Goal: Task Accomplishment & Management: Complete application form

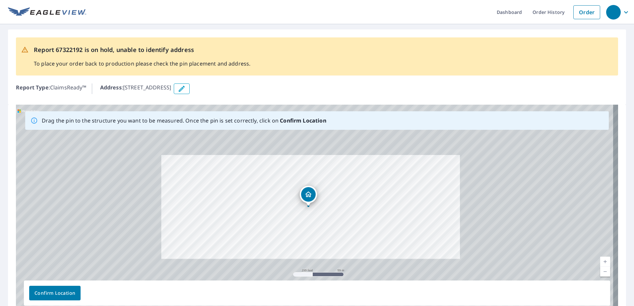
click at [309, 225] on div "[STREET_ADDRESS]" at bounding box center [317, 209] width 602 height 208
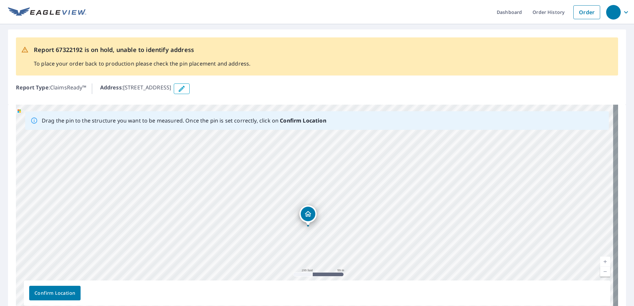
drag, startPoint x: 309, startPoint y: 197, endPoint x: 309, endPoint y: 217, distance: 19.6
drag, startPoint x: 307, startPoint y: 201, endPoint x: 206, endPoint y: 257, distance: 115.6
click at [206, 258] on div "[STREET_ADDRESS]" at bounding box center [317, 209] width 602 height 208
click at [294, 208] on div "[STREET_ADDRESS]" at bounding box center [317, 209] width 602 height 208
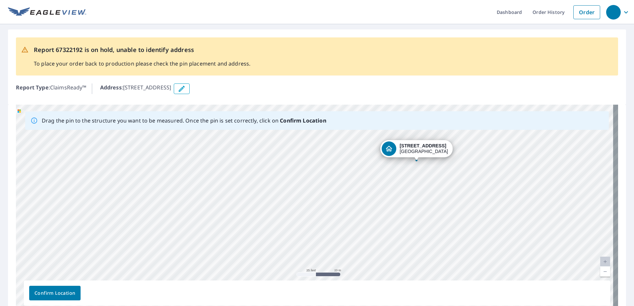
drag, startPoint x: 319, startPoint y: 195, endPoint x: 421, endPoint y: 148, distance: 112.1
click at [421, 148] on div "[STREET_ADDRESS]" at bounding box center [317, 209] width 602 height 208
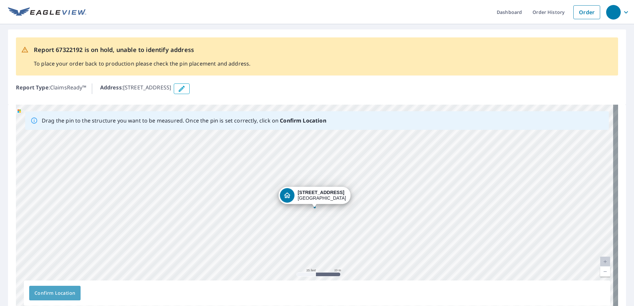
click at [55, 294] on span "Confirm Location" at bounding box center [54, 293] width 41 height 8
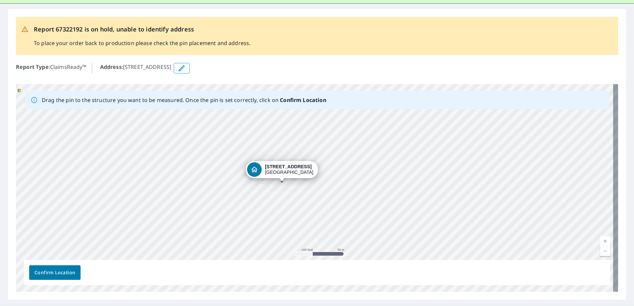
scroll to position [53, 0]
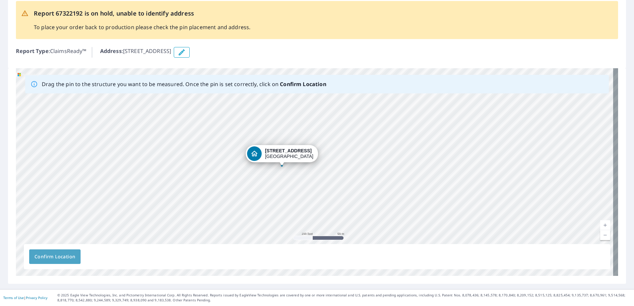
click at [57, 253] on span "Confirm Location" at bounding box center [54, 257] width 41 height 8
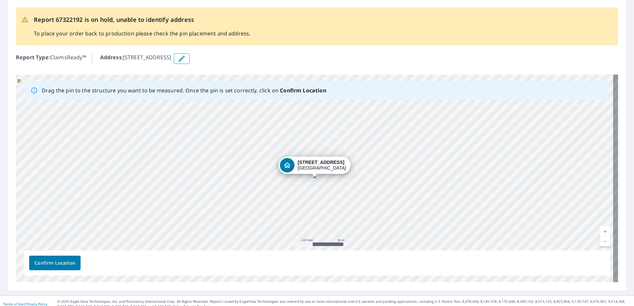
scroll to position [53, 0]
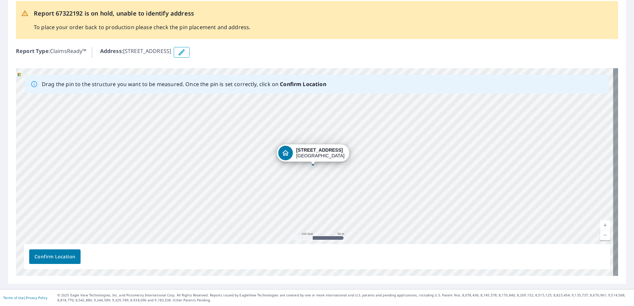
drag, startPoint x: 313, startPoint y: 159, endPoint x: 312, endPoint y: 153, distance: 6.5
click at [312, 153] on div "[STREET_ADDRESS]" at bounding box center [317, 172] width 602 height 208
click at [64, 265] on div "Confirm Location" at bounding box center [317, 256] width 586 height 25
click at [59, 258] on span "Confirm Location" at bounding box center [54, 257] width 41 height 8
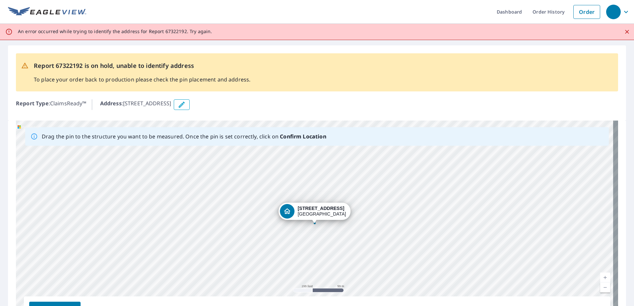
scroll to position [0, 0]
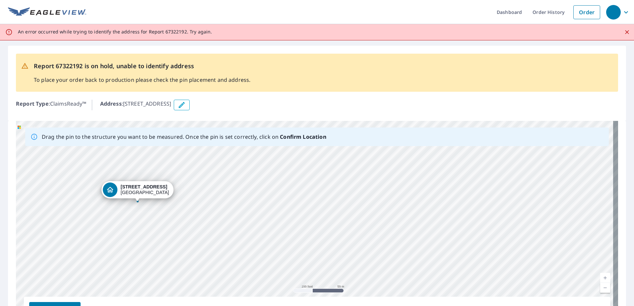
drag, startPoint x: 192, startPoint y: 140, endPoint x: 197, endPoint y: 127, distance: 14.1
click at [197, 127] on div "[STREET_ADDRESS]" at bounding box center [317, 225] width 602 height 208
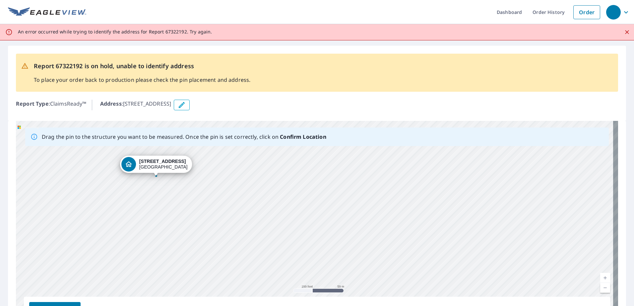
drag, startPoint x: 171, startPoint y: 212, endPoint x: 185, endPoint y: 206, distance: 14.7
click at [185, 206] on div "[STREET_ADDRESS]" at bounding box center [317, 225] width 602 height 208
click at [163, 165] on div "[STREET_ADDRESS]" at bounding box center [317, 225] width 602 height 208
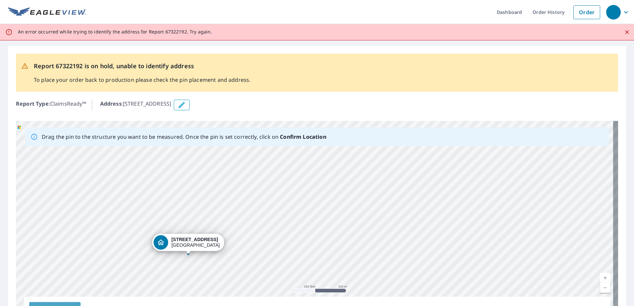
click at [55, 305] on button "Confirm Location" at bounding box center [54, 309] width 51 height 15
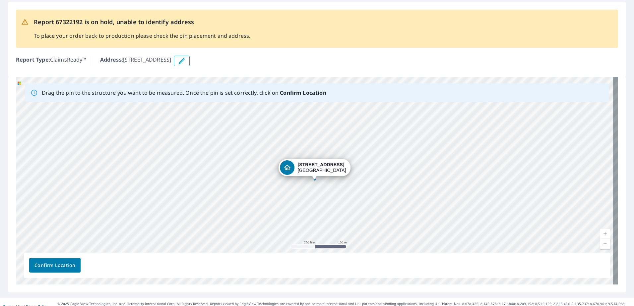
scroll to position [53, 0]
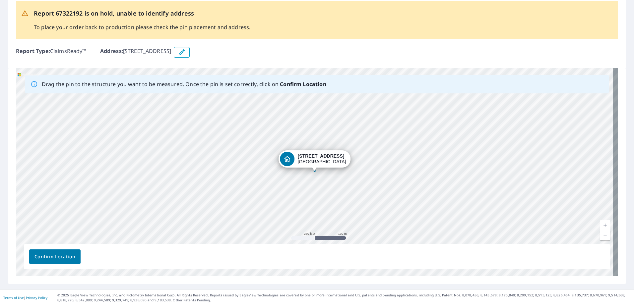
click at [67, 255] on span "Confirm Location" at bounding box center [54, 257] width 41 height 8
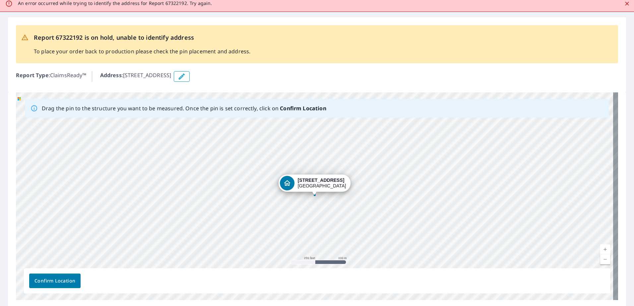
scroll to position [0, 0]
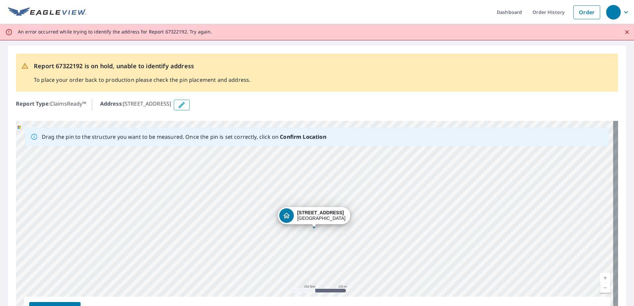
drag, startPoint x: 316, startPoint y: 209, endPoint x: 315, endPoint y: 213, distance: 3.7
click at [315, 213] on div "[STREET_ADDRESS]" at bounding box center [317, 225] width 602 height 208
click at [48, 303] on button "Confirm Location" at bounding box center [54, 309] width 51 height 15
click at [186, 104] on icon "button" at bounding box center [182, 105] width 8 height 8
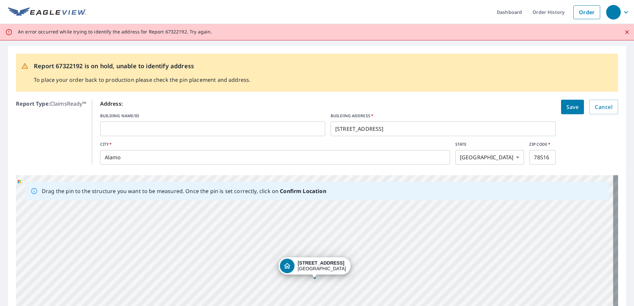
click at [303, 267] on div "[STREET_ADDRESS]" at bounding box center [314, 266] width 72 height 17
click at [576, 108] on button "Save" at bounding box center [572, 107] width 23 height 15
